Goal: Task Accomplishment & Management: Use online tool/utility

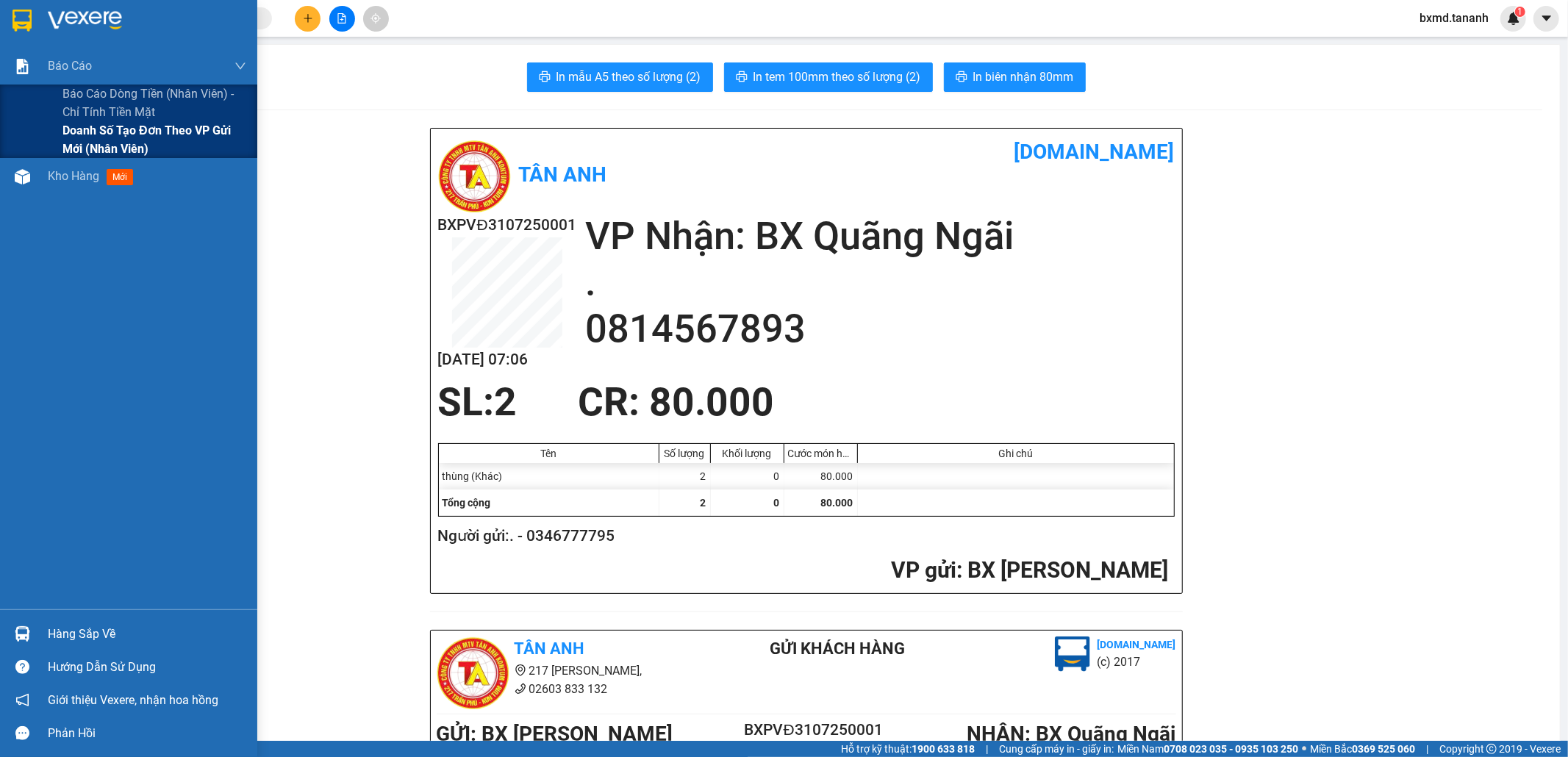
click at [101, 126] on span "Doanh số tạo đơn theo VP gửi mới (nhân viên)" at bounding box center [155, 139] width 184 height 36
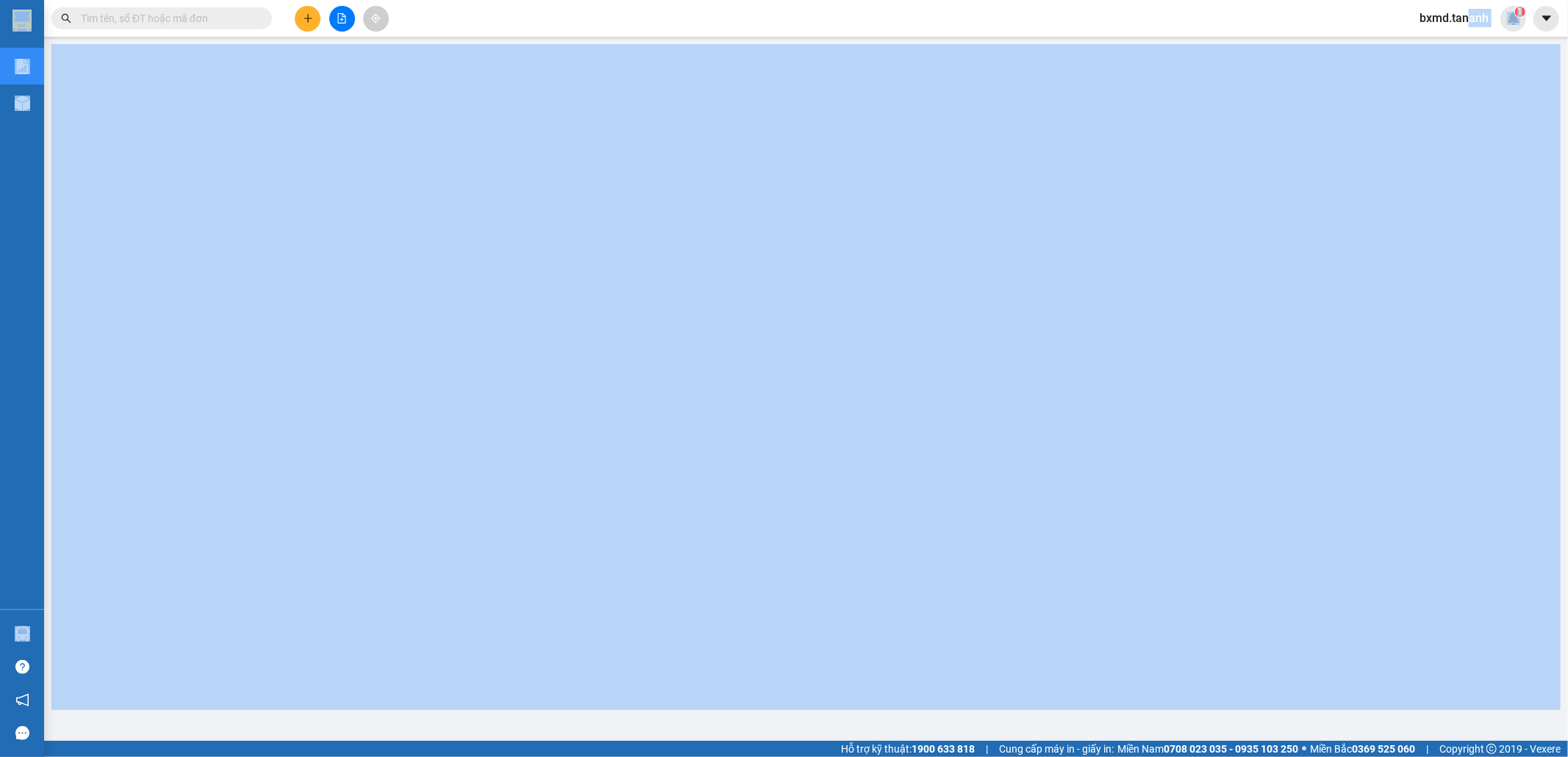
drag, startPoint x: 1471, startPoint y: 15, endPoint x: 1491, endPoint y: -28, distance: 47.4
click at [1491, 0] on html "Kết quả tìm kiếm ( 0 ) Bộ lọc No Data bxmd.tananh 1 Báo cáo Báo cáo dòng tiền (…" at bounding box center [784, 378] width 1568 height 757
click at [1544, 15] on icon "caret-down" at bounding box center [1546, 18] width 14 height 14
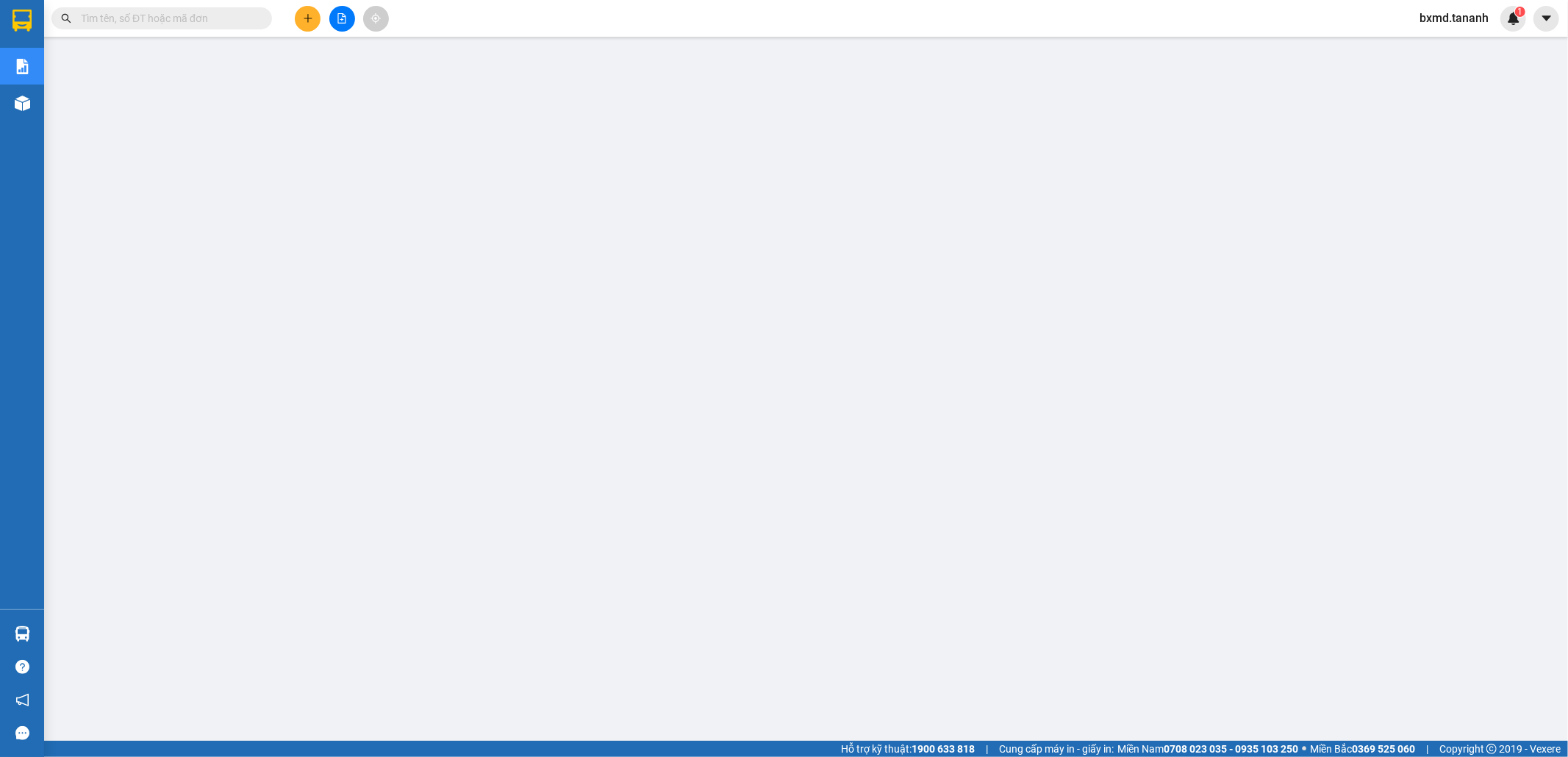
click at [1434, 22] on span "bxmd.tananh" at bounding box center [1454, 18] width 93 height 18
click at [1436, 32] on ul "Đăng xuất Đổi mật khẩu" at bounding box center [1453, 57] width 94 height 53
click at [1439, 45] on span "Đăng xuất" at bounding box center [1462, 45] width 62 height 16
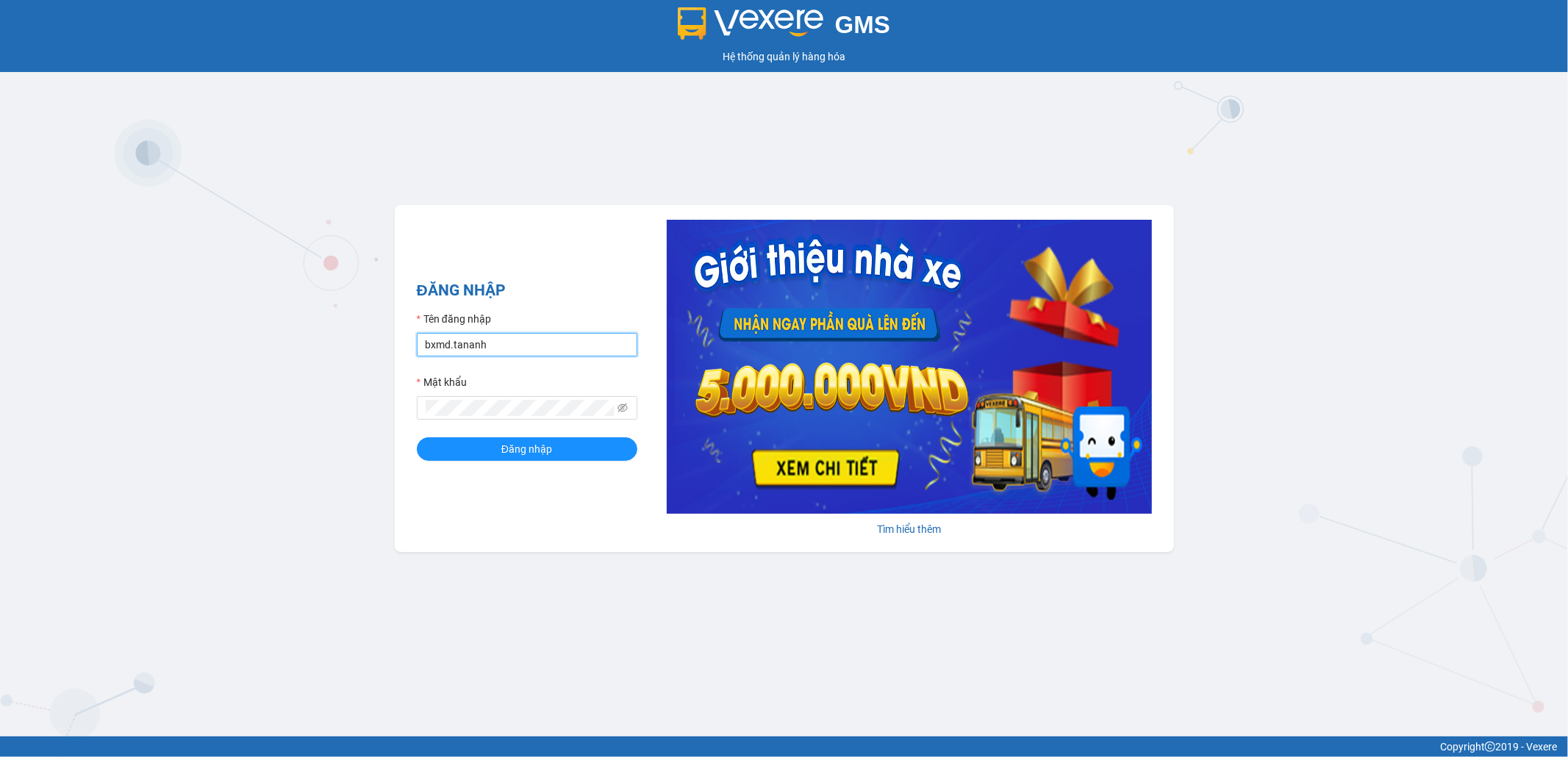
drag, startPoint x: 0, startPoint y: 0, endPoint x: 489, endPoint y: 338, distance: 594.4
click at [489, 338] on input "bxmd.tananh" at bounding box center [527, 345] width 220 height 24
type input "bxpvd.tananh"
click at [480, 459] on button "Đăng nhập" at bounding box center [527, 449] width 220 height 24
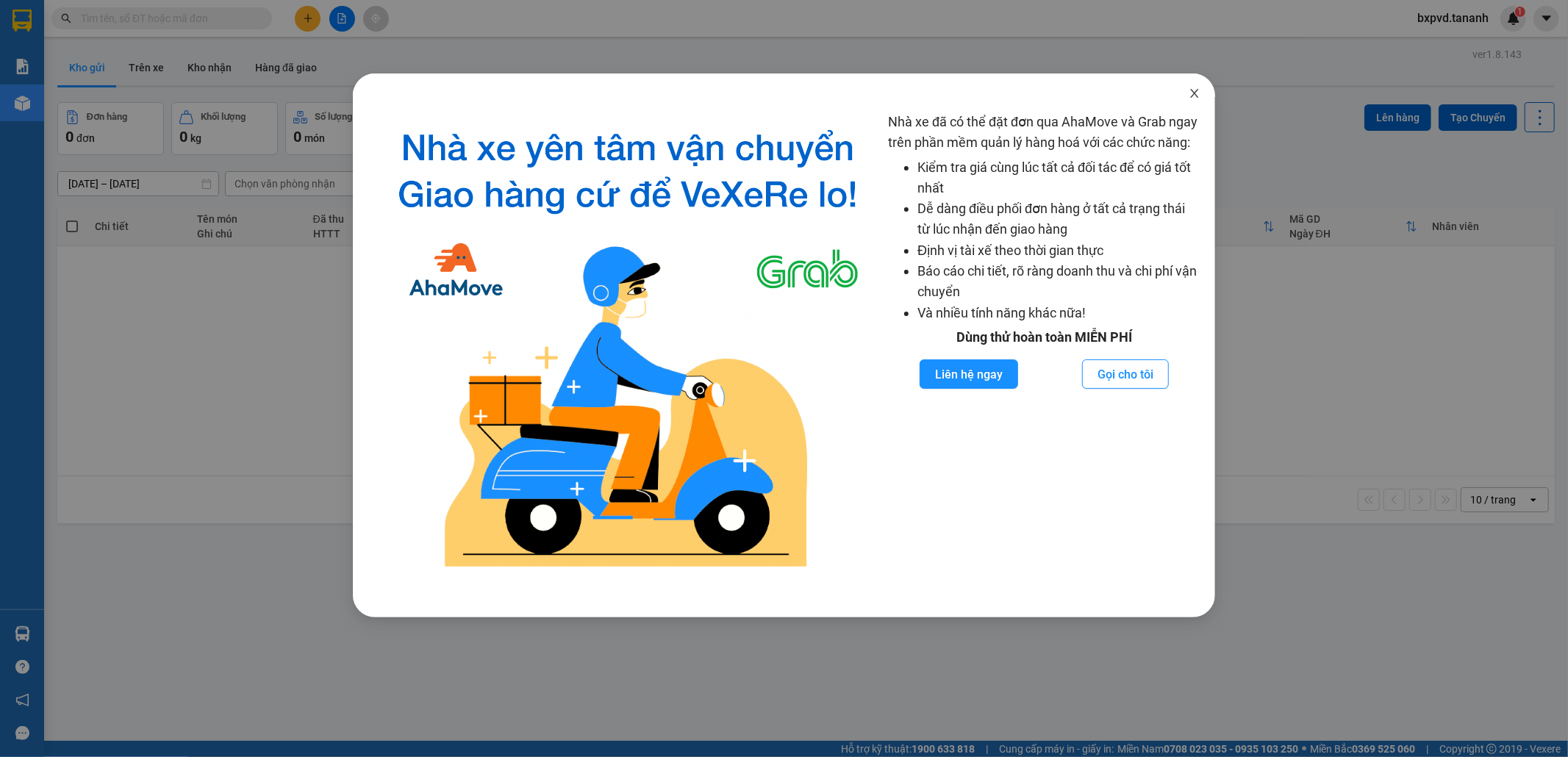
click at [1190, 96] on icon "close" at bounding box center [1194, 93] width 12 height 12
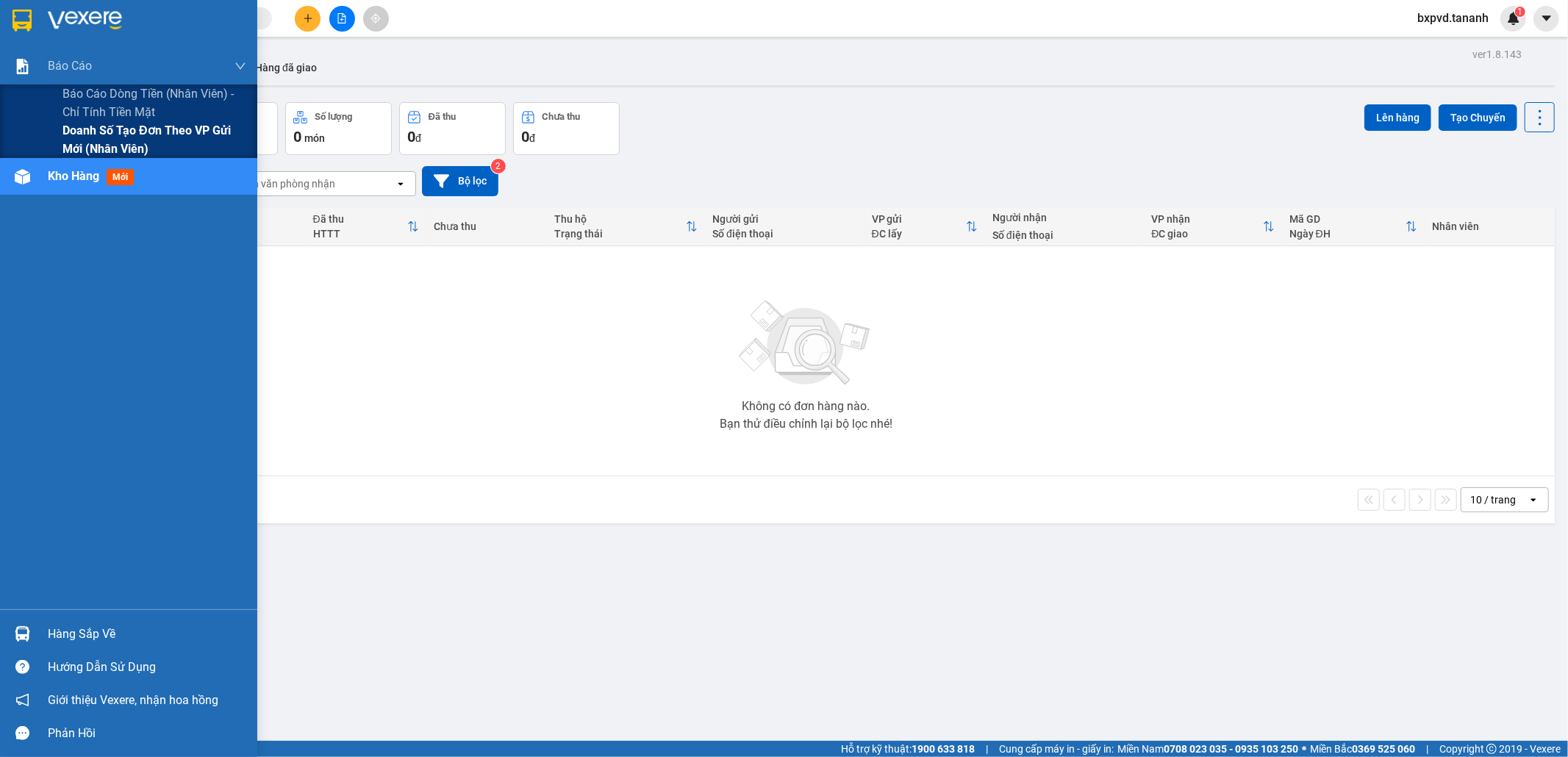
click at [79, 135] on span "Doanh số tạo đơn theo VP gửi mới (nhân viên)" at bounding box center [155, 139] width 184 height 36
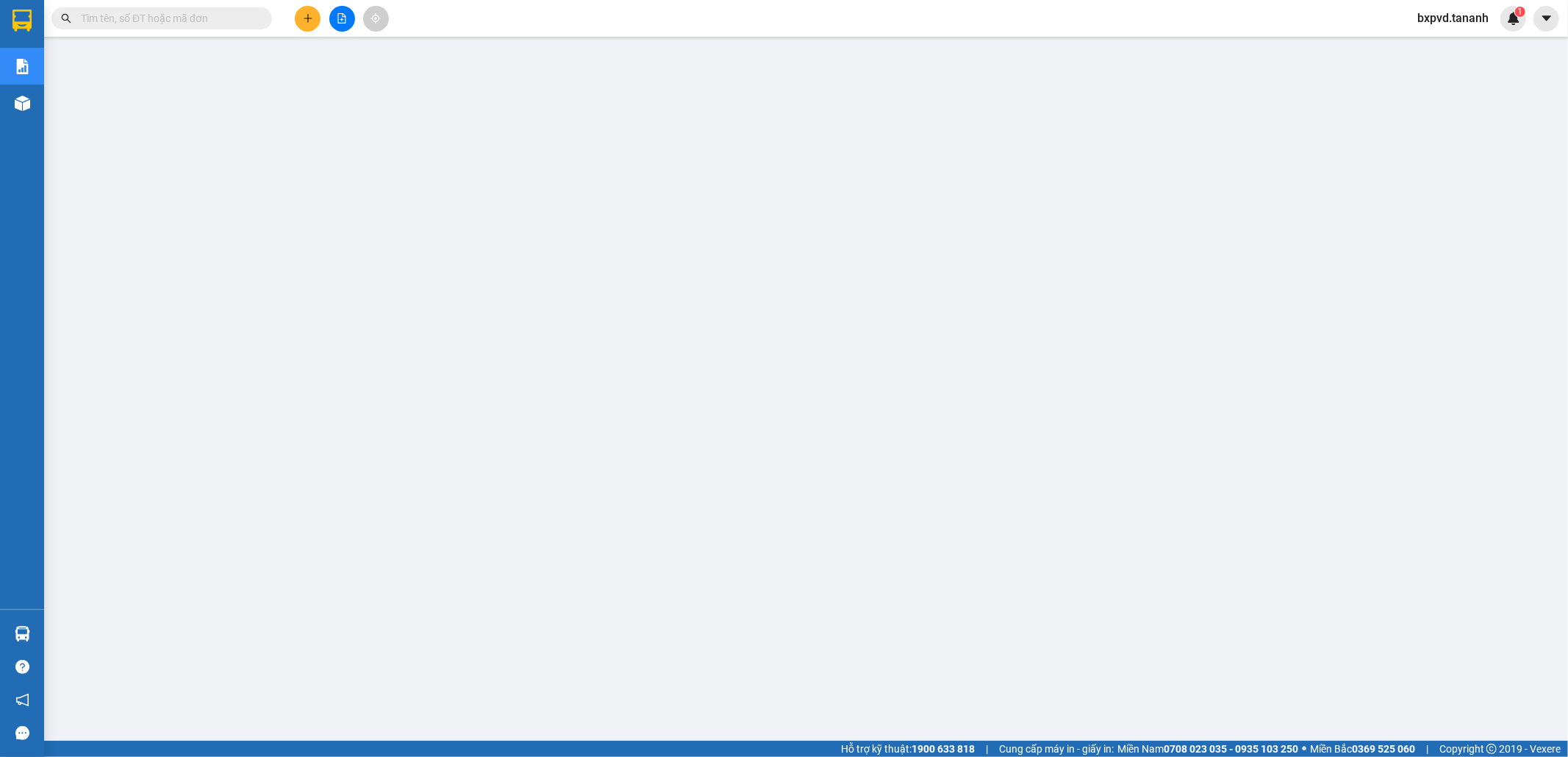
click at [238, 17] on input "text" at bounding box center [167, 18] width 174 height 16
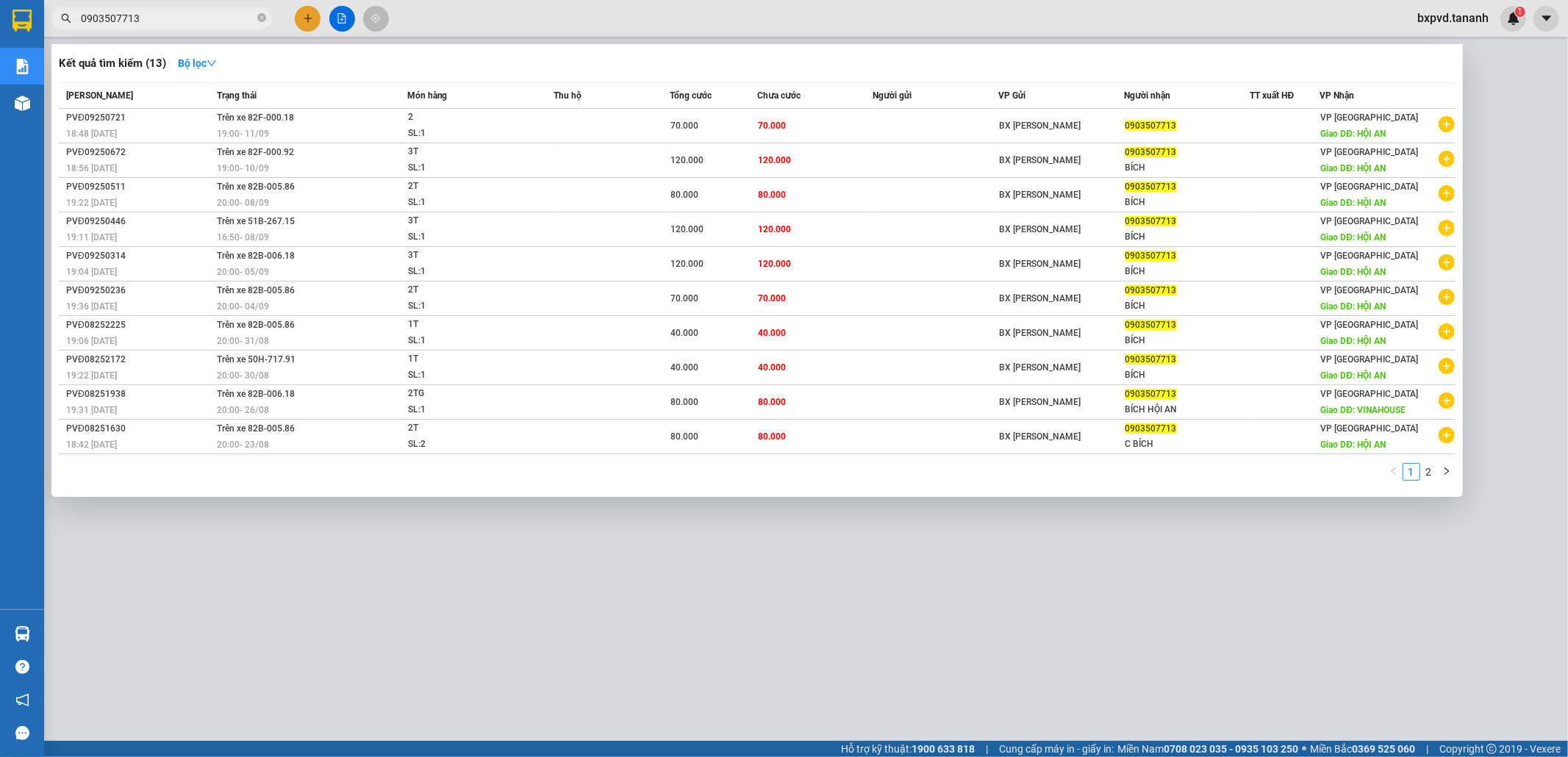
type input "0903507713"
click at [259, 15] on icon "close-circle" at bounding box center [262, 18] width 9 height 9
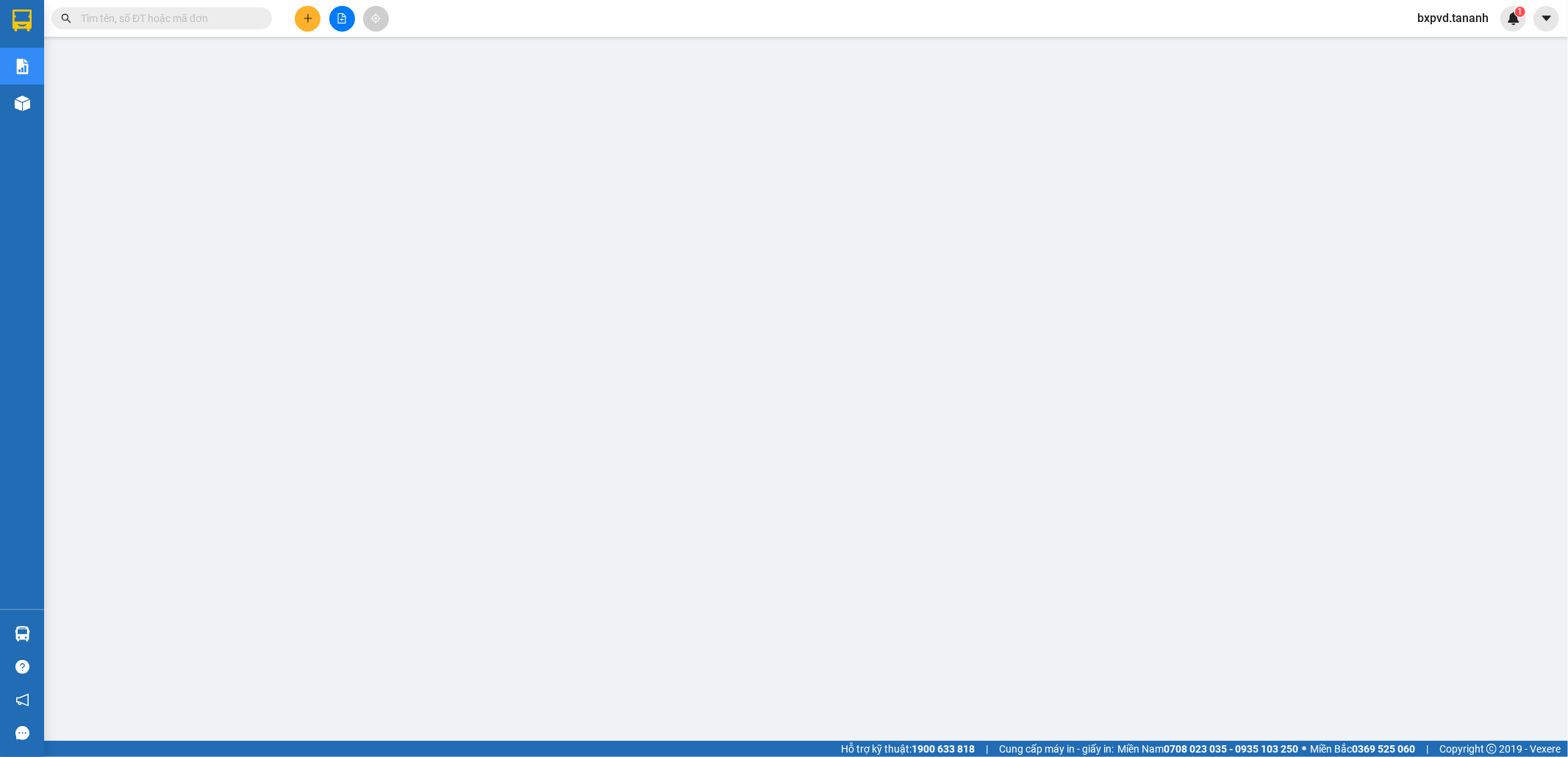
click at [236, 16] on input "text" at bounding box center [167, 18] width 174 height 16
click at [230, 19] on input "text" at bounding box center [167, 18] width 174 height 16
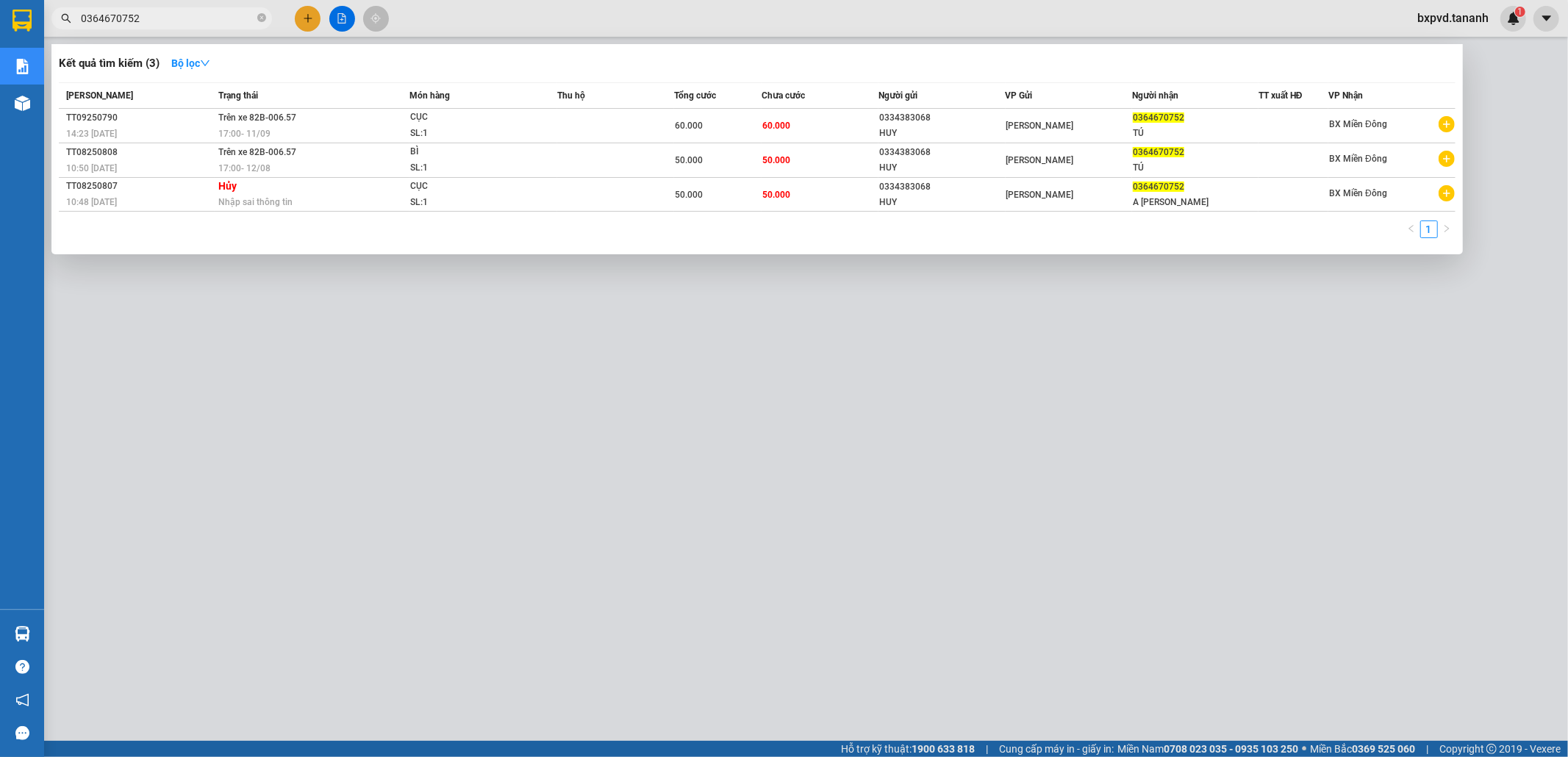
type input "0364670752"
click at [255, 20] on span "0364670752" at bounding box center [162, 18] width 220 height 22
click at [258, 17] on icon "close-circle" at bounding box center [262, 18] width 9 height 9
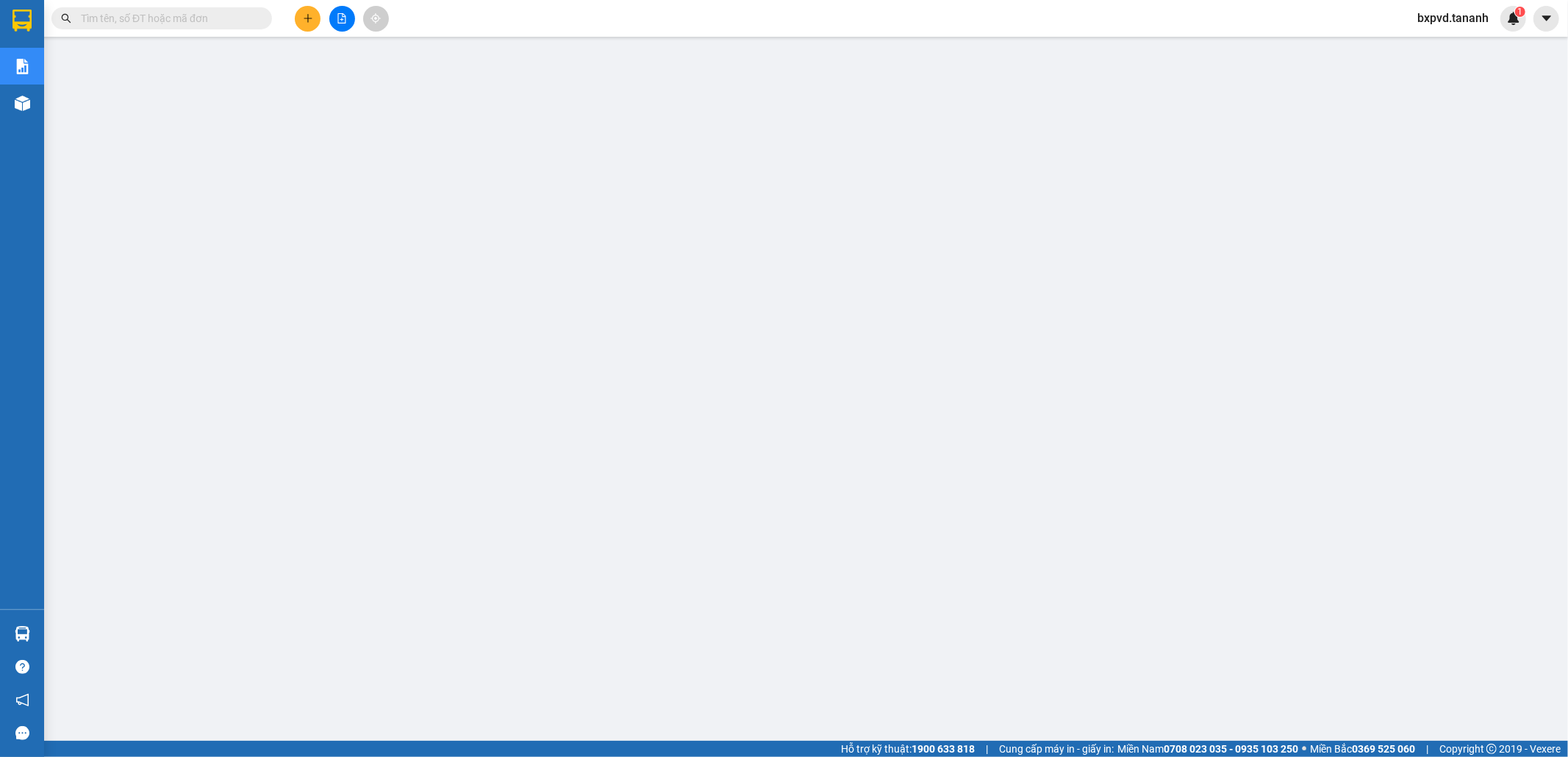
click at [243, 17] on input "text" at bounding box center [167, 18] width 174 height 16
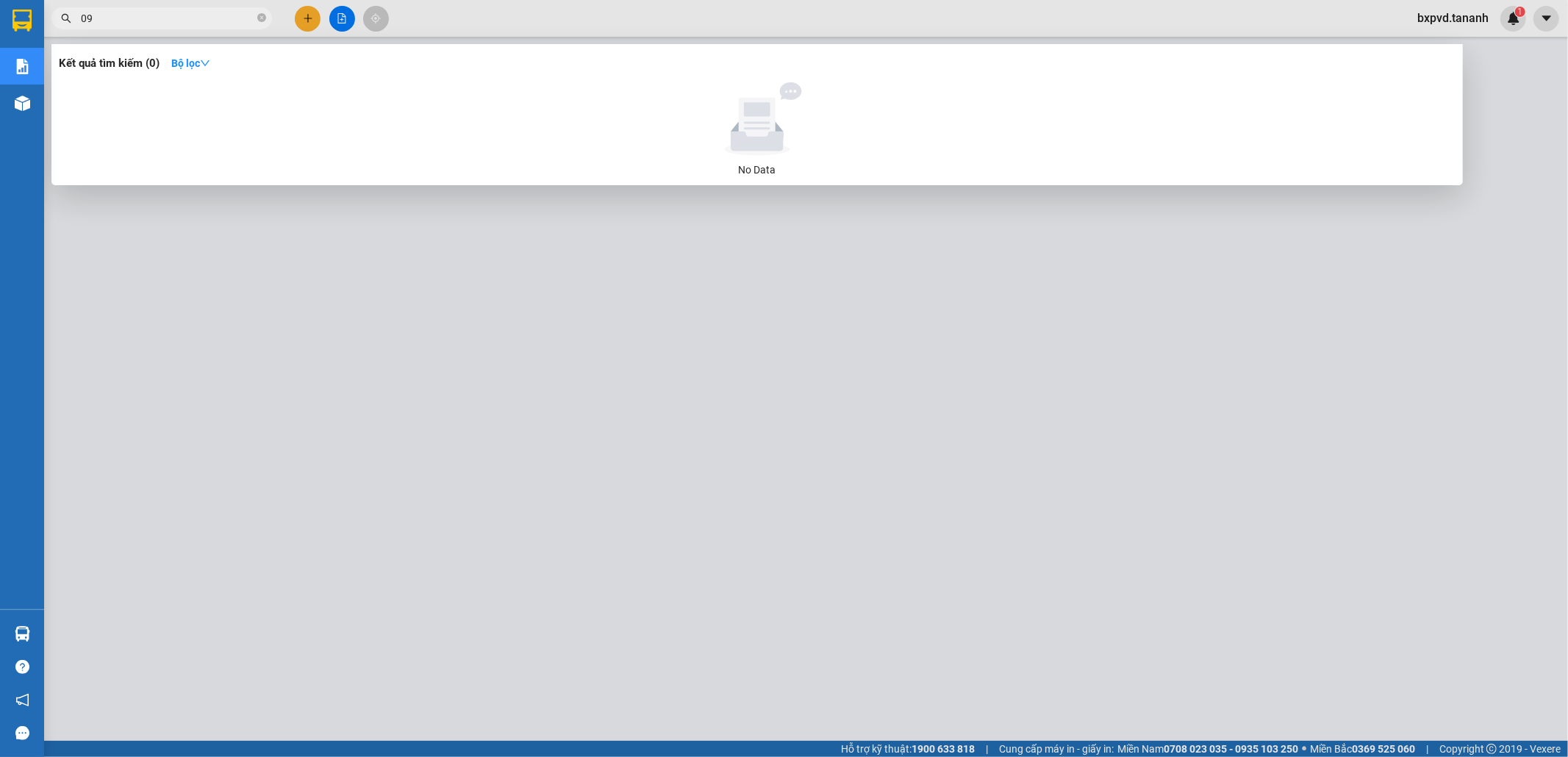
type input "0"
type input "0927123455"
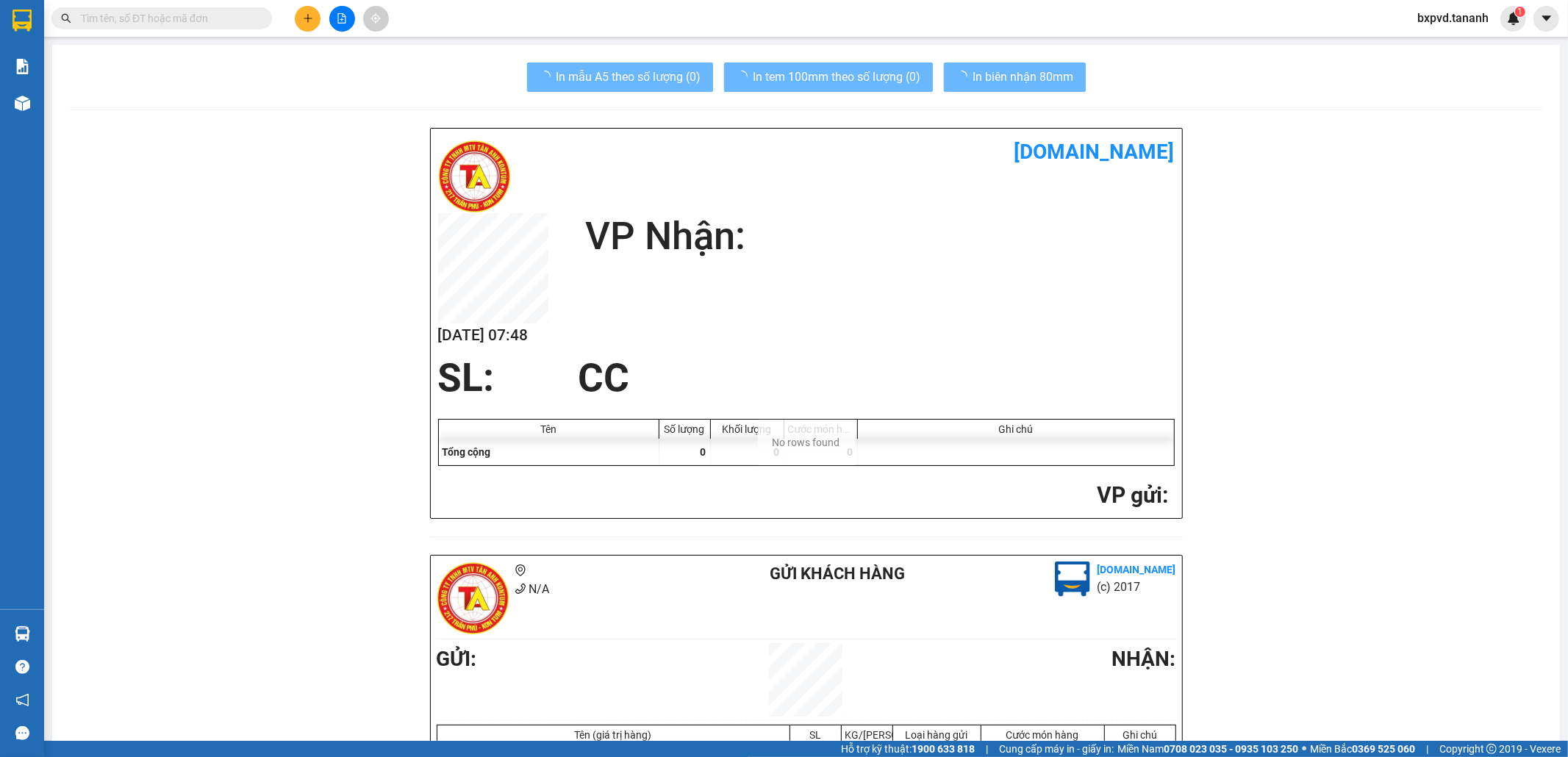
click at [226, 17] on input "text" at bounding box center [167, 18] width 174 height 16
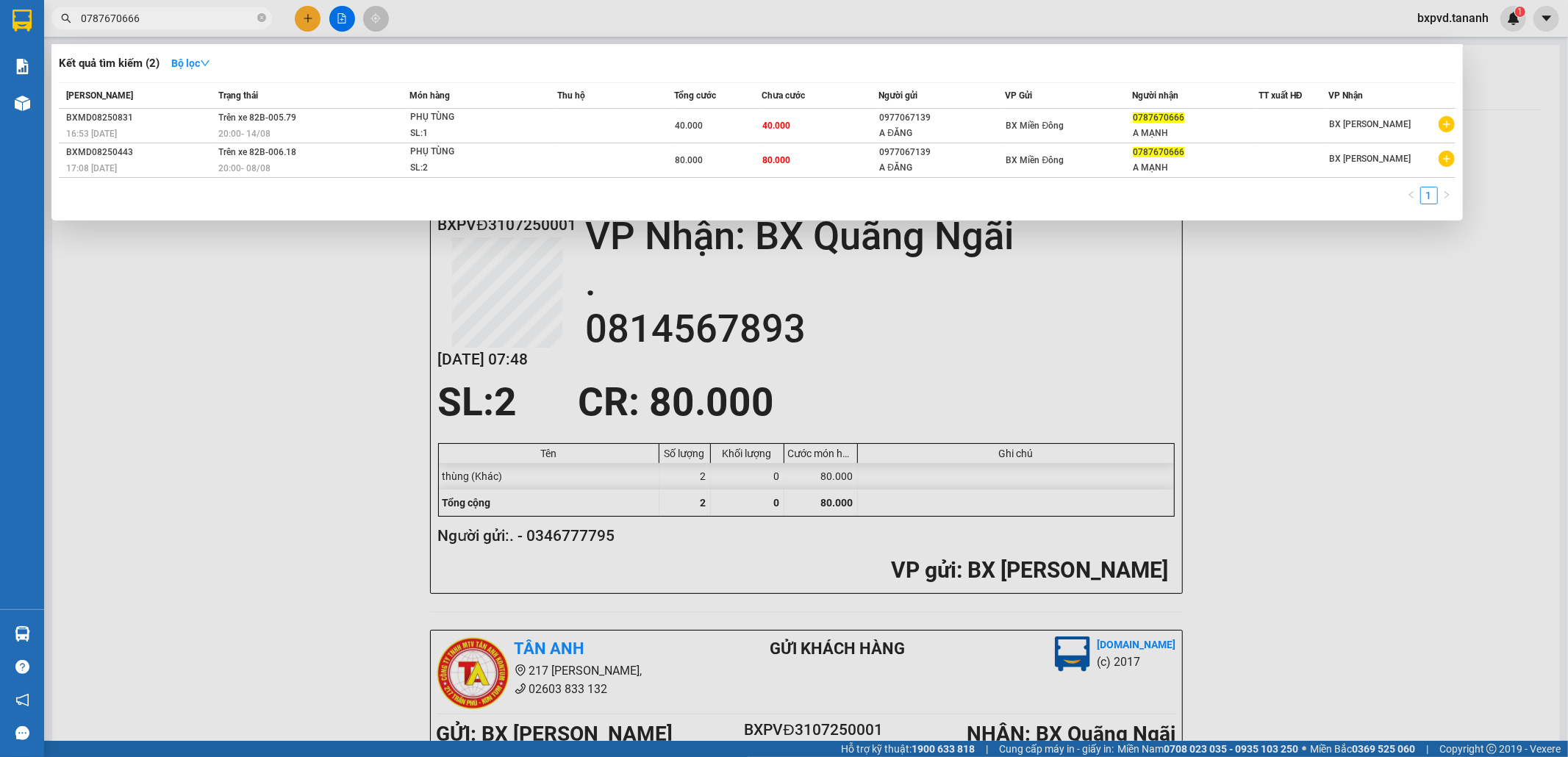
type input "0787670666"
click at [193, 583] on div at bounding box center [784, 378] width 1568 height 757
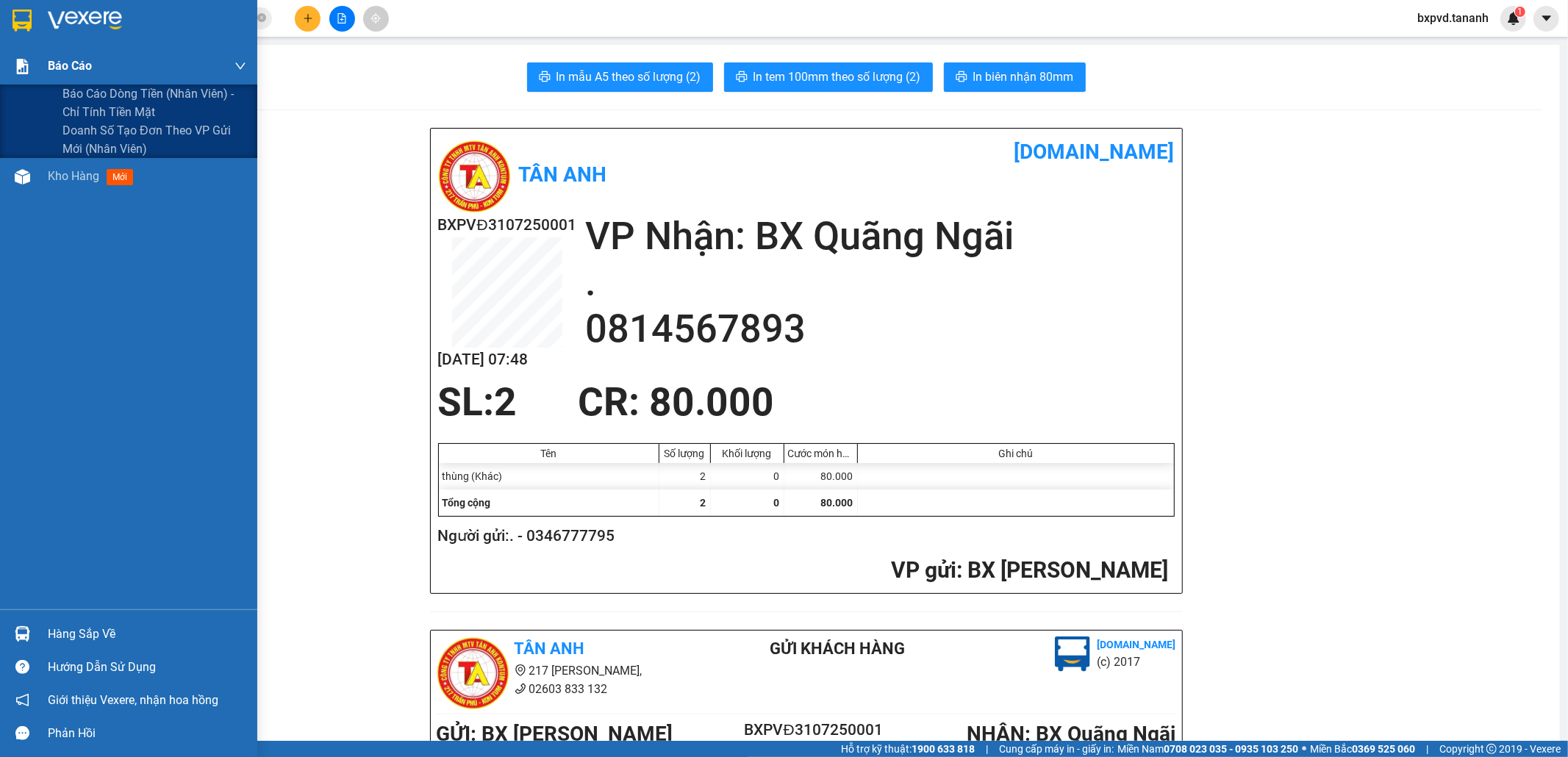
click at [137, 62] on div "Báo cáo" at bounding box center [147, 66] width 198 height 36
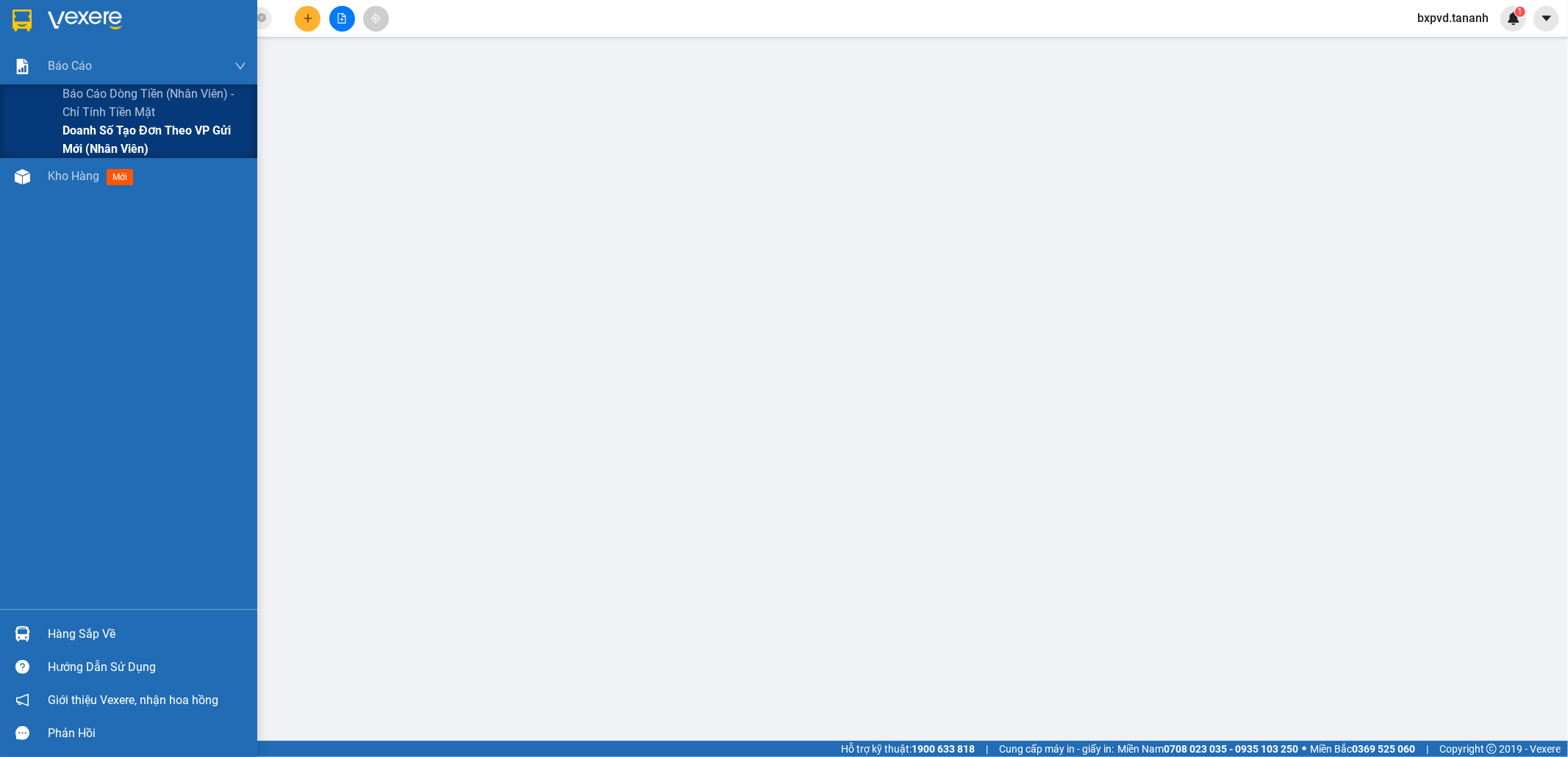
click at [74, 130] on span "Doanh số tạo đơn theo VP gửi mới (nhân viên)" at bounding box center [155, 139] width 184 height 36
